Goal: Transaction & Acquisition: Purchase product/service

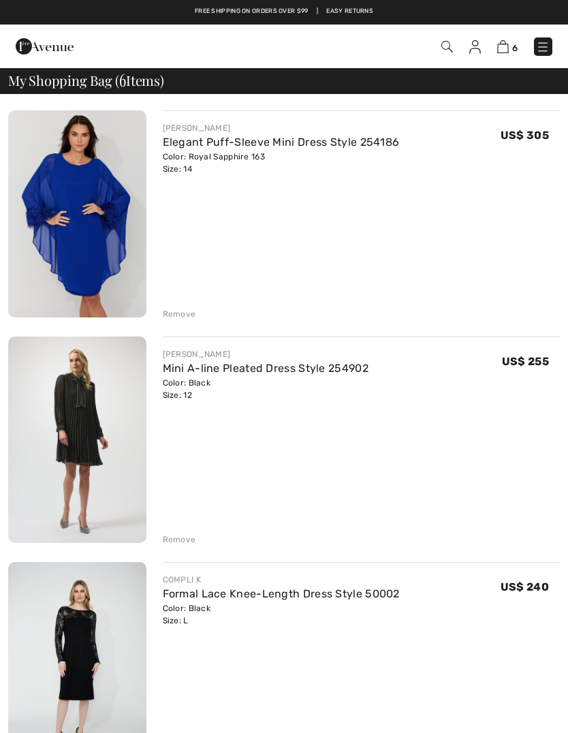
click at [187, 314] on div "Remove" at bounding box center [179, 314] width 33 height 12
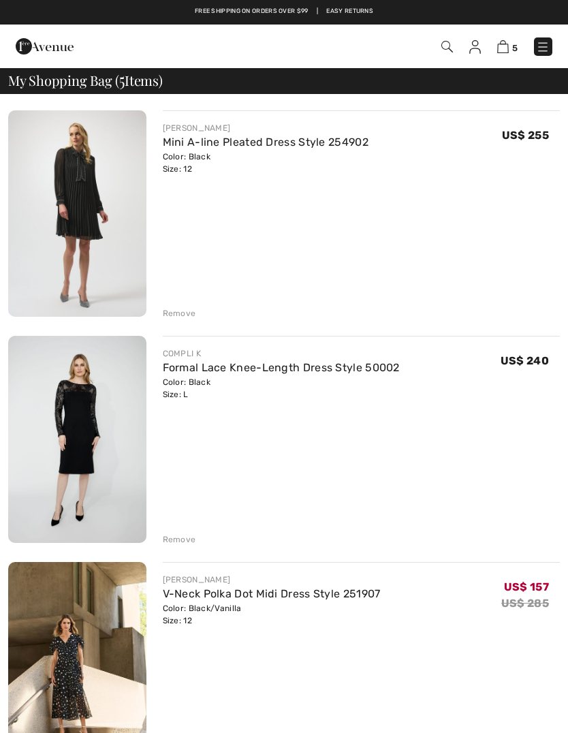
click at [192, 315] on div "Remove" at bounding box center [179, 313] width 33 height 12
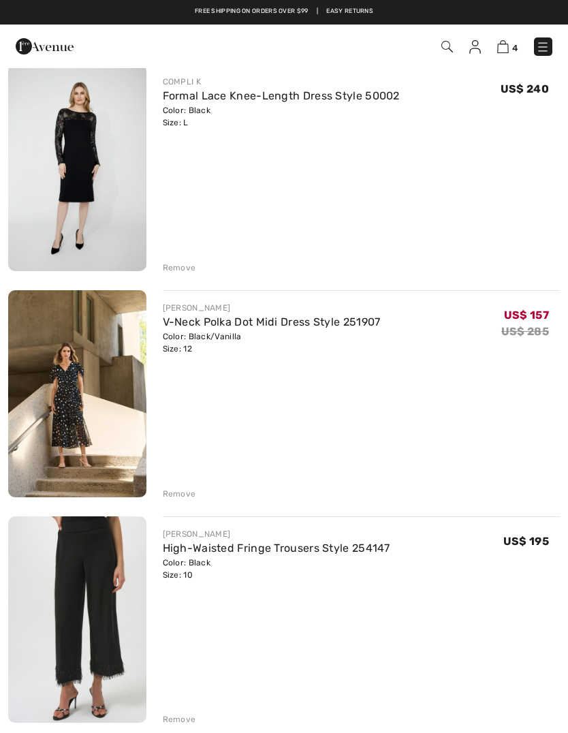
scroll to position [46, 0]
click at [82, 371] on img at bounding box center [77, 394] width 138 height 207
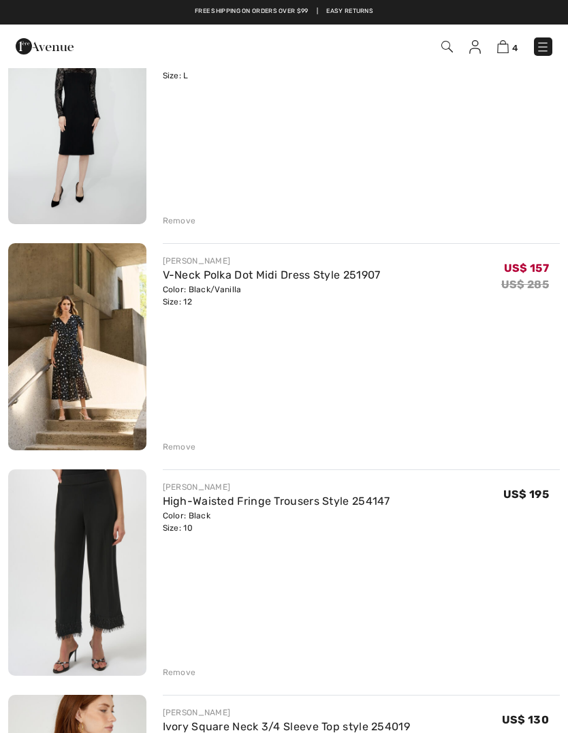
click at [183, 447] on div "Remove" at bounding box center [179, 447] width 33 height 12
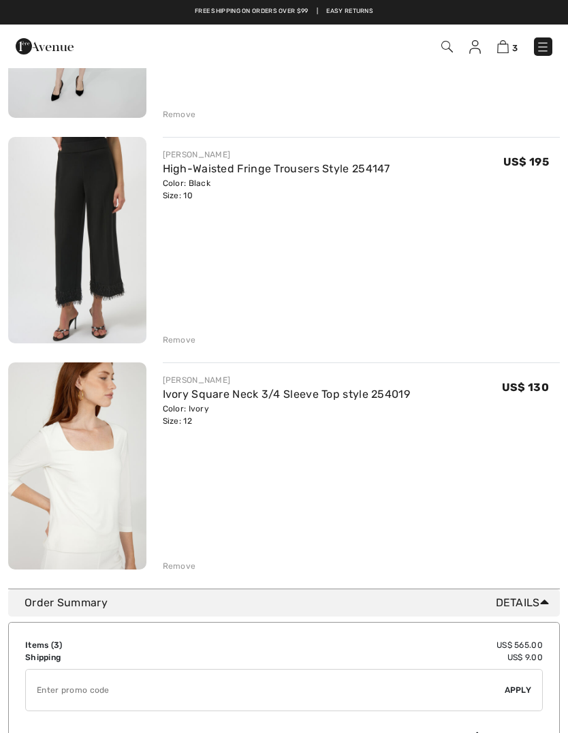
scroll to position [201, 0]
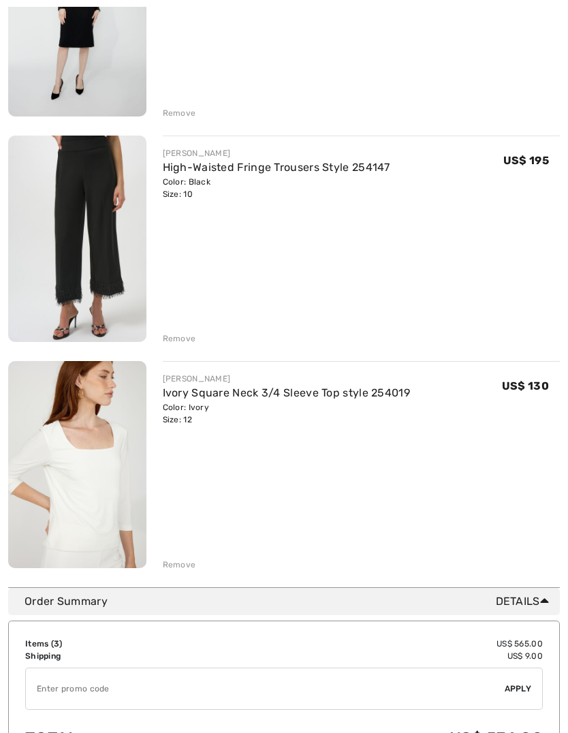
click at [107, 239] on img at bounding box center [77, 239] width 138 height 207
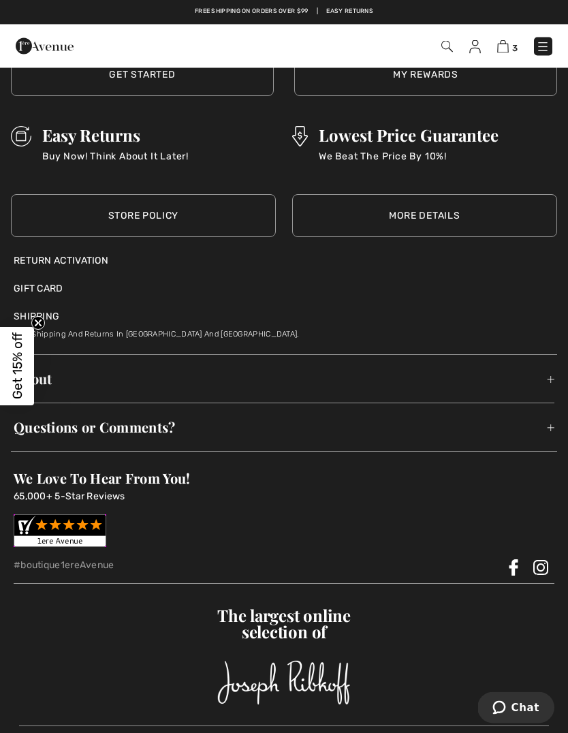
scroll to position [2843, 0]
